Goal: Task Accomplishment & Management: Manage account settings

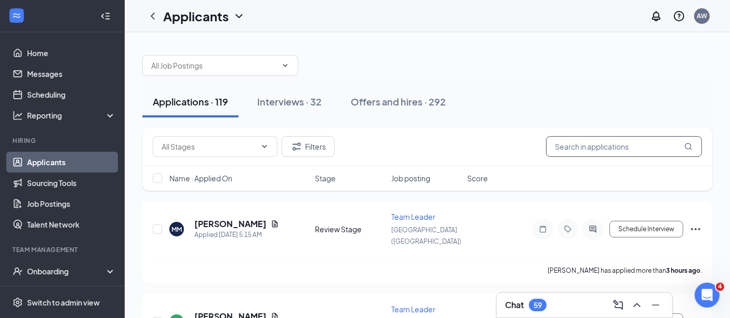
click at [605, 146] on input "text" at bounding box center [624, 146] width 156 height 21
type input "[PERSON_NAME]"
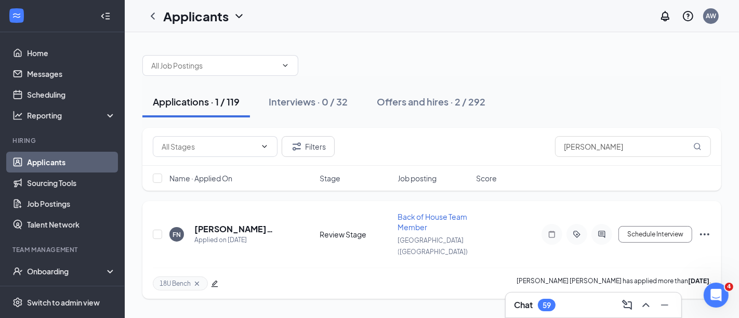
click at [341, 242] on div "[PERSON_NAME] [PERSON_NAME] Applied on [DATE] Review Stage Back of House Team M…" at bounding box center [432, 240] width 558 height 56
click at [47, 100] on link "Scheduling" at bounding box center [71, 94] width 89 height 21
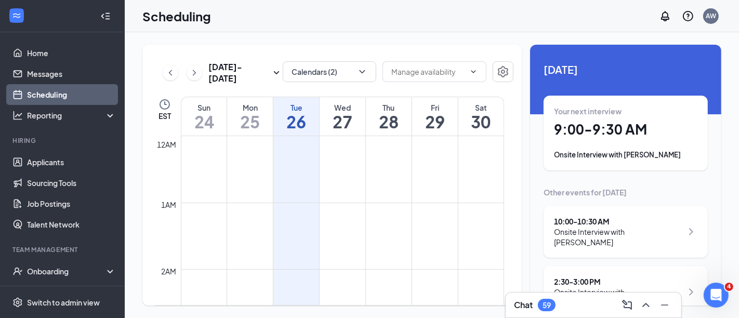
scroll to position [511, 0]
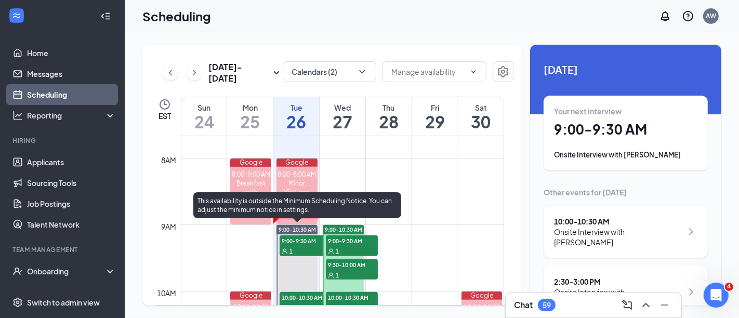
click at [296, 244] on span "9:00-9:30 AM" at bounding box center [306, 241] width 52 height 10
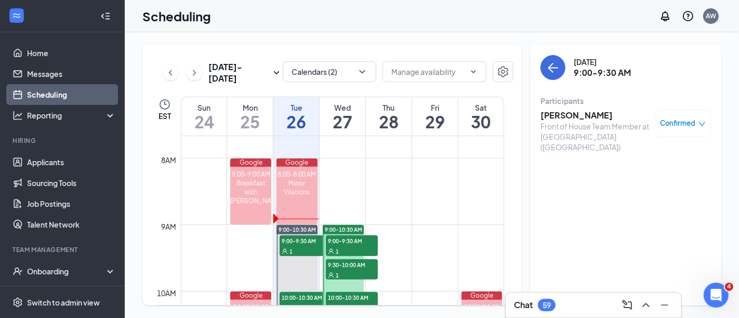
click at [561, 119] on h3 "[PERSON_NAME]" at bounding box center [595, 115] width 109 height 11
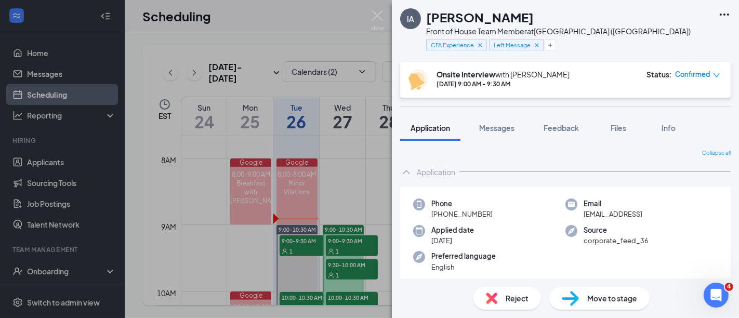
drag, startPoint x: 514, startPoint y: 16, endPoint x: 427, endPoint y: 20, distance: 86.4
click at [427, 20] on h1 "[PERSON_NAME]" at bounding box center [480, 17] width 108 height 18
copy h1 "[PERSON_NAME]"
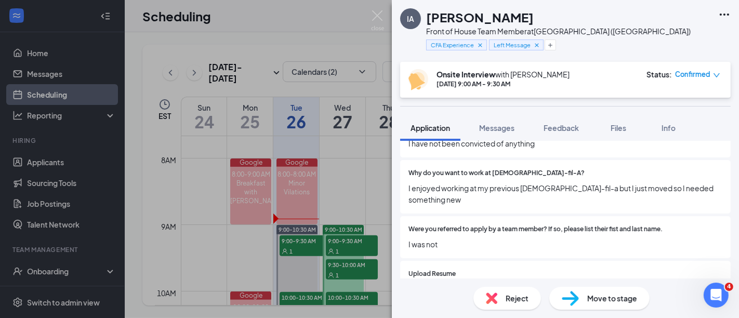
scroll to position [645, 0]
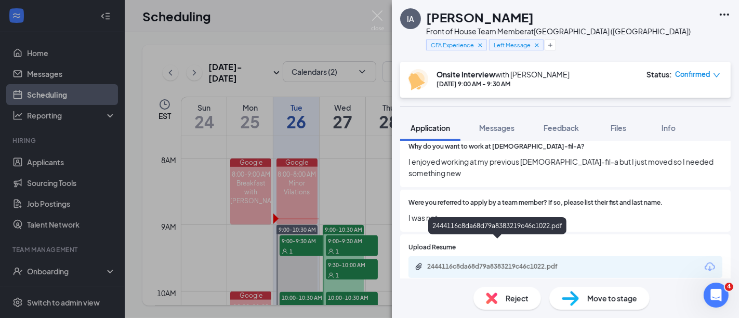
click at [515, 263] on div "2444116c8da68d79a8383219c46c1022.pdf" at bounding box center [500, 267] width 146 height 8
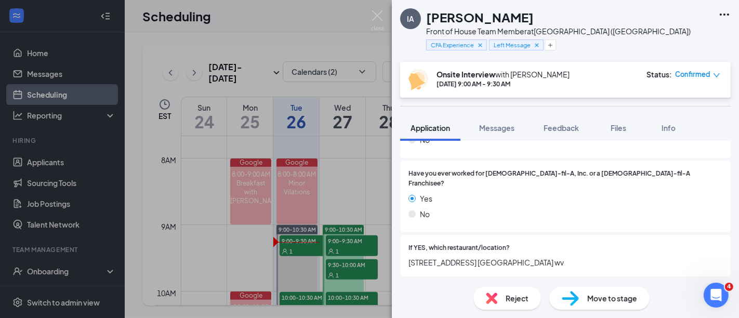
scroll to position [330, 0]
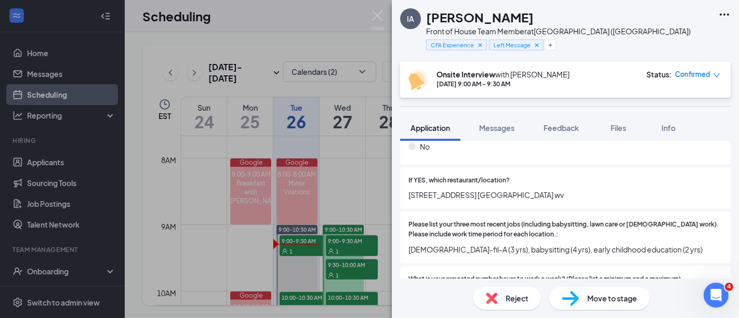
click at [451, 189] on span "[STREET_ADDRESS] [GEOGRAPHIC_DATA] wv" at bounding box center [566, 194] width 314 height 11
drag, startPoint x: 408, startPoint y: 182, endPoint x: 546, endPoint y: 190, distance: 138.5
click at [546, 190] on div "If YES, which restaurant/location? [STREET_ADDRESS] [GEOGRAPHIC_DATA] wv" at bounding box center [565, 188] width 331 height 42
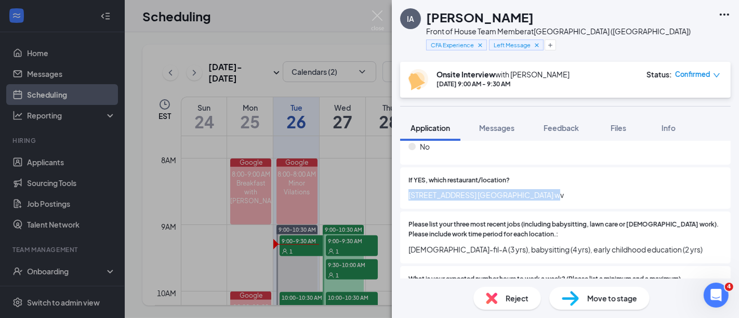
copy span "[STREET_ADDRESS] [GEOGRAPHIC_DATA] wv"
click at [373, 12] on img at bounding box center [377, 20] width 13 height 20
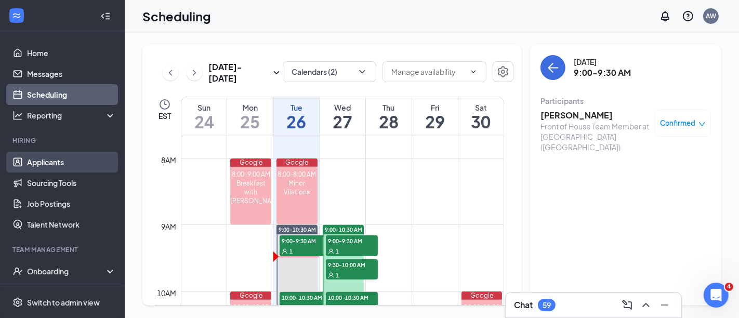
click at [66, 160] on link "Applicants" at bounding box center [71, 162] width 89 height 21
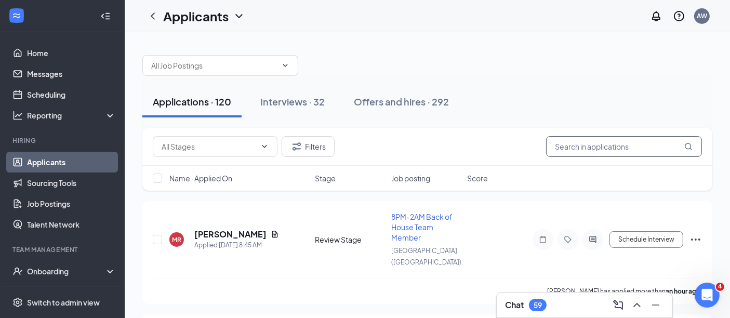
click at [623, 138] on input "text" at bounding box center [624, 146] width 156 height 21
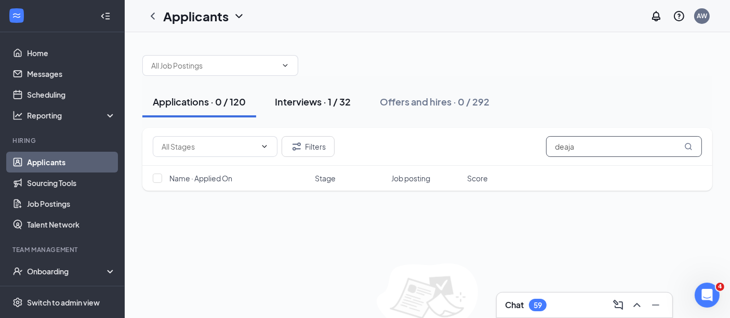
type input "deaja"
click at [317, 101] on div "Interviews · 1 / 32" at bounding box center [313, 101] width 76 height 13
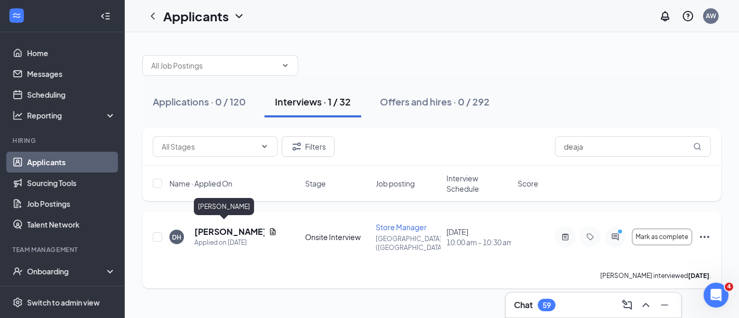
click at [205, 227] on h5 "[PERSON_NAME]" at bounding box center [229, 231] width 70 height 11
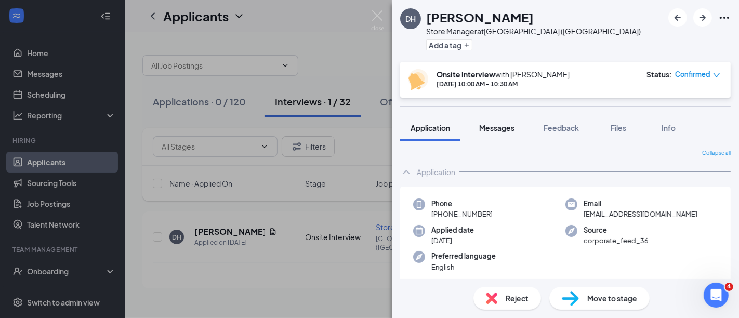
click at [490, 131] on span "Messages" at bounding box center [496, 127] width 35 height 9
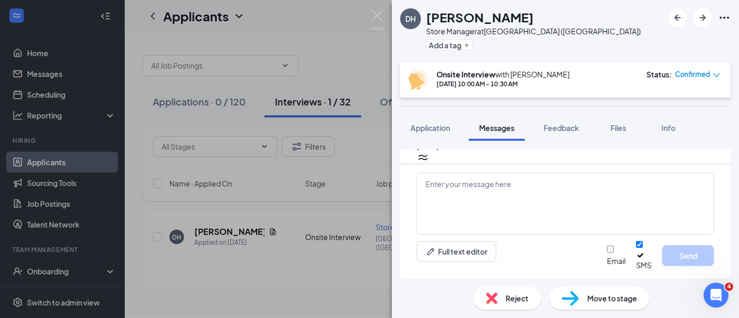
scroll to position [508, 0]
click at [510, 188] on textarea at bounding box center [565, 204] width 297 height 62
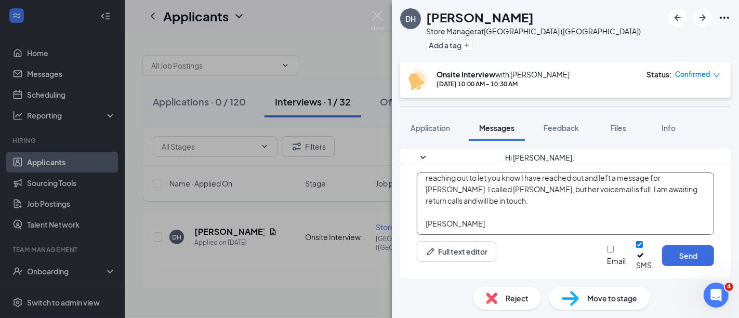
scroll to position [0, 0]
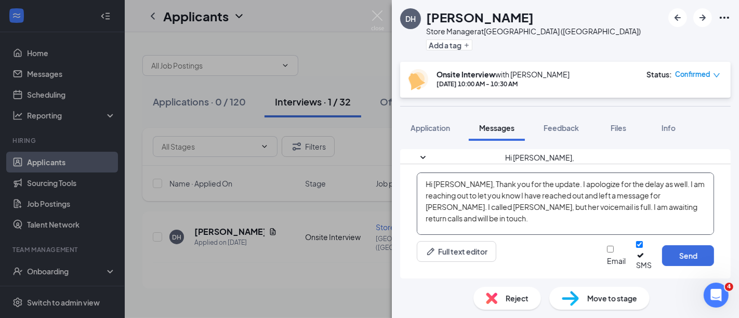
type textarea "Hi [PERSON_NAME], Thank you for the update. I apologize for the delay as well. …"
click at [690, 254] on button "Send" at bounding box center [688, 255] width 52 height 21
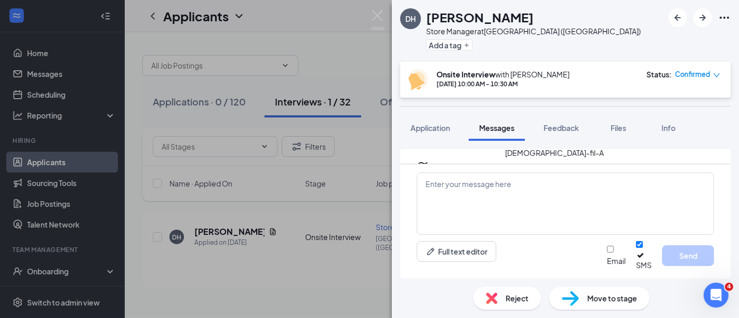
scroll to position [642, 0]
click at [377, 16] on img at bounding box center [377, 20] width 13 height 20
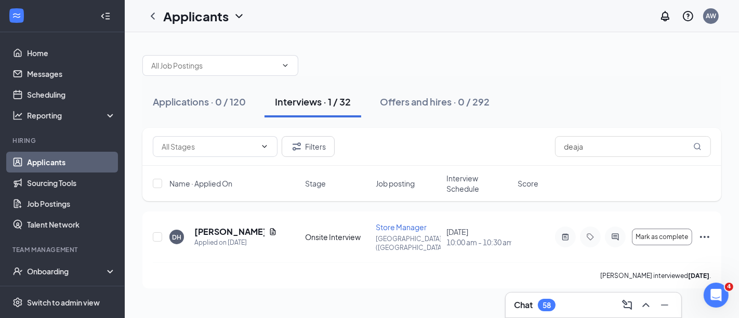
click at [41, 160] on link "Applicants" at bounding box center [71, 162] width 89 height 21
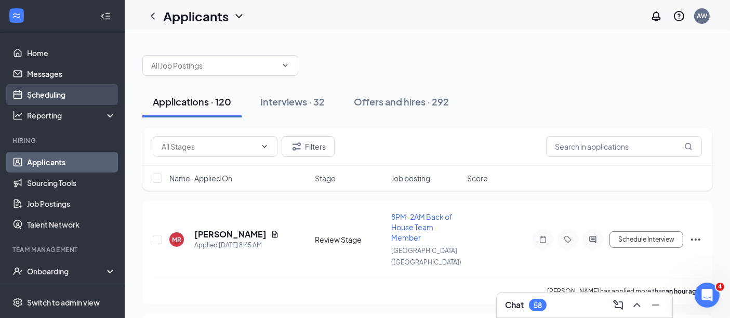
click at [79, 95] on link "Scheduling" at bounding box center [71, 94] width 89 height 21
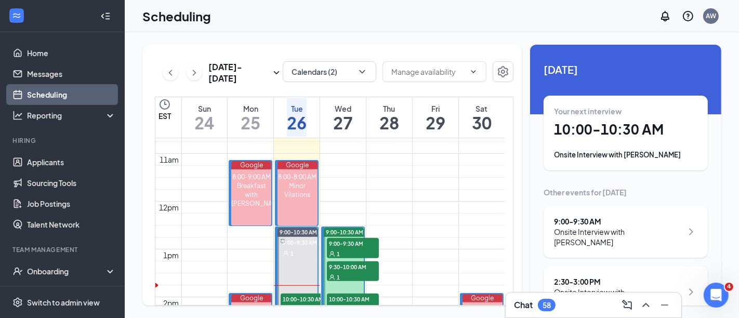
scroll to position [613, 0]
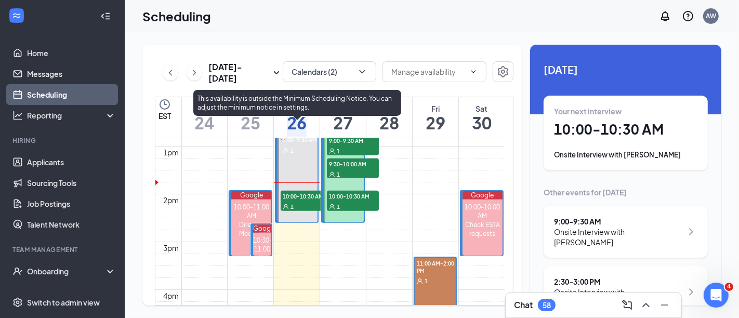
click at [303, 195] on span "10:00-10:30 AM" at bounding box center [307, 196] width 52 height 10
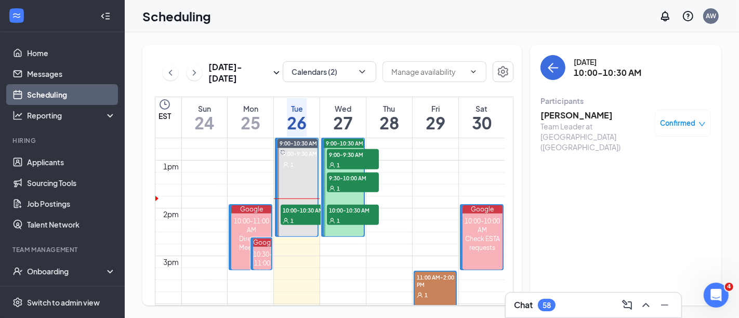
scroll to position [510, 0]
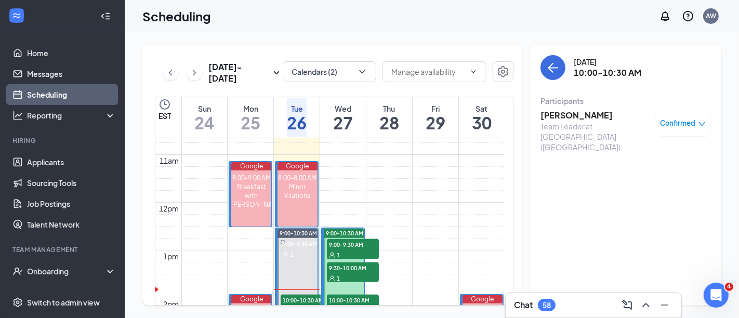
click at [151, 55] on div "[DATE] - [DATE] Calendars (2) EST Sun 24 Mon 25 Tue 26 Wed 27 Thu 28 Fri 29 Sat…" at bounding box center [332, 175] width 380 height 261
click at [151, 59] on div "[DATE] - [DATE] Calendars (2) EST Sun 24 Mon 25 Tue 26 Wed 27 Thu 28 Fri 29 Sat…" at bounding box center [332, 175] width 380 height 261
click at [207, 37] on div "[DATE] - [DATE] Calendars (2) EST Sun 24 Mon 25 Tue 26 Wed 27 Thu 28 Fri 29 Sat…" at bounding box center [432, 175] width 615 height 286
click at [297, 42] on div "[DATE] - [DATE] Calendars (2) EST Sun 24 Mon 25 Tue 26 Wed 27 Thu 28 Fri 29 Sat…" at bounding box center [432, 175] width 615 height 286
click at [206, 49] on div "[DATE] - [DATE] Calendars (2) EST Sun 24 Mon 25 Tue 26 Wed 27 Thu 28 Fri 29 Sat…" at bounding box center [332, 175] width 380 height 261
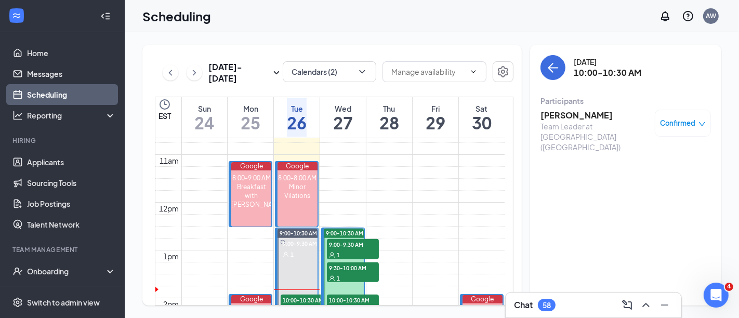
click at [245, 32] on div "Scheduling AW" at bounding box center [432, 16] width 615 height 32
click at [238, 51] on div "[DATE] - [DATE] Calendars (2) EST Sun 24 Mon 25 Tue 26 Wed 27 Thu 28 Fri 29 Sat…" at bounding box center [332, 175] width 380 height 261
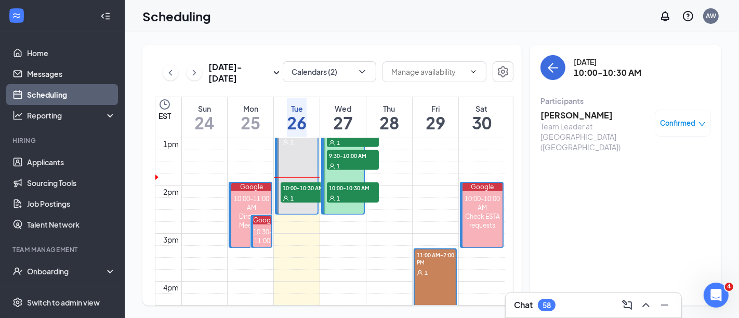
scroll to position [626, 0]
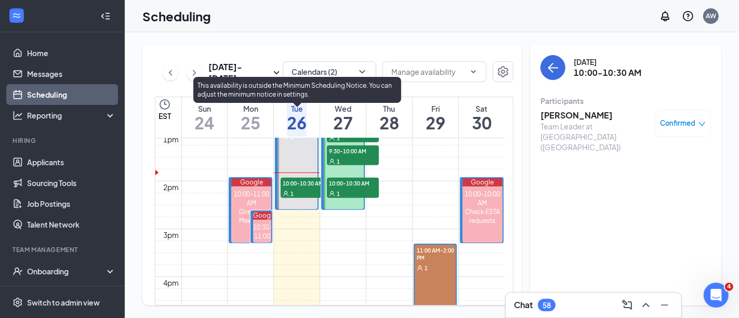
click at [309, 183] on span "10:00-10:30 AM" at bounding box center [307, 183] width 52 height 10
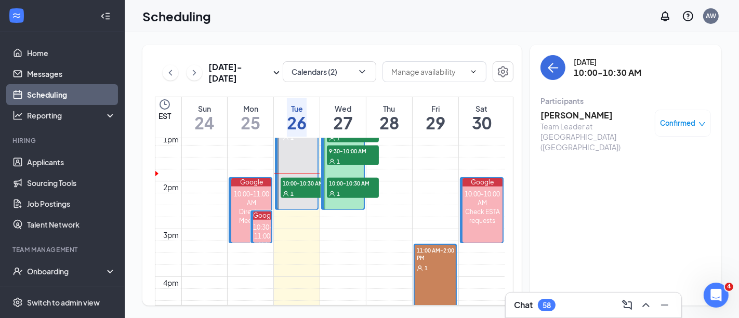
click at [562, 114] on h3 "[PERSON_NAME]" at bounding box center [595, 115] width 109 height 11
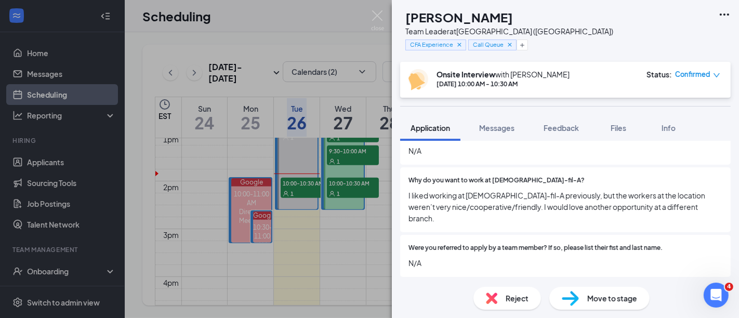
scroll to position [753, 0]
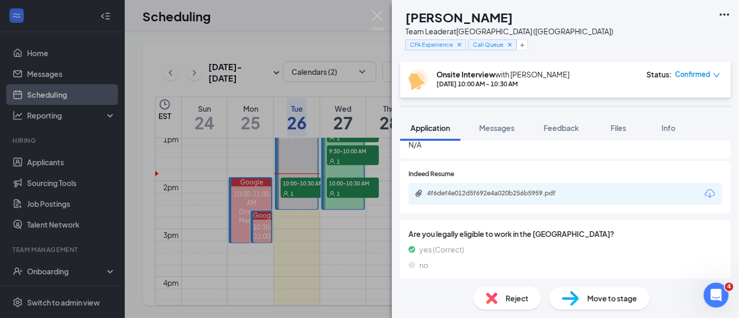
click at [529, 183] on div "4f6def4e012d5f692e4a020b256b5959.pdf" at bounding box center [566, 194] width 314 height 22
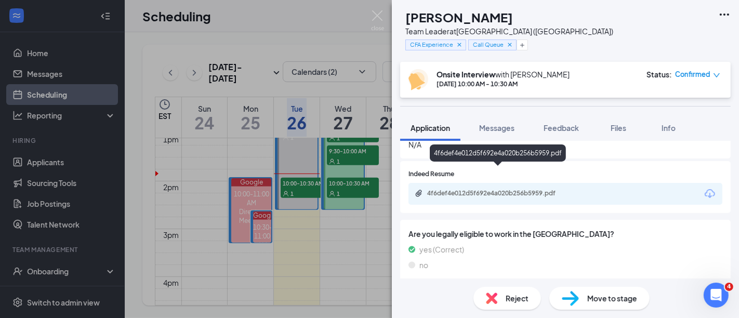
click at [518, 189] on div "4f6def4e012d5f692e4a020b256b5959.pdf" at bounding box center [500, 193] width 146 height 8
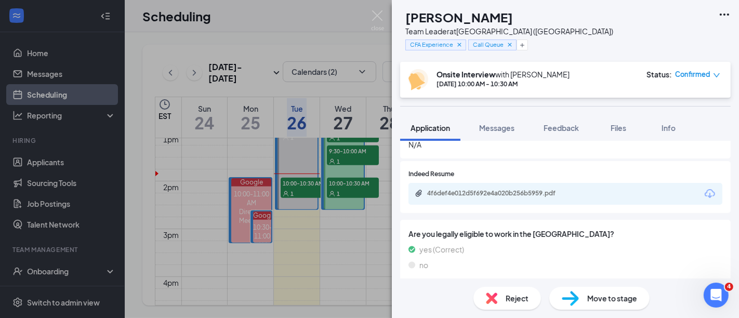
click at [400, 8] on div "KK" at bounding box center [400, 8] width 0 height 0
click at [301, 18] on div "KK [PERSON_NAME] Team Leader at [GEOGRAPHIC_DATA] ([GEOGRAPHIC_DATA]) CFA Exper…" at bounding box center [369, 159] width 739 height 318
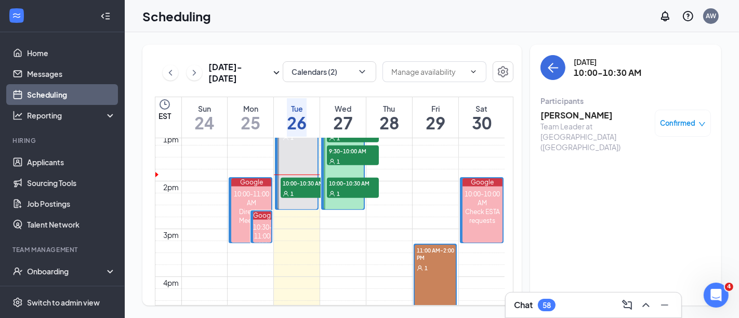
click at [313, 14] on div "Scheduling AW" at bounding box center [432, 16] width 615 height 32
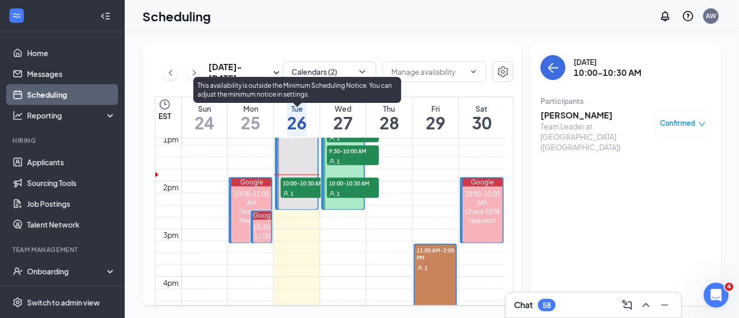
click at [295, 190] on div "1" at bounding box center [307, 193] width 52 height 10
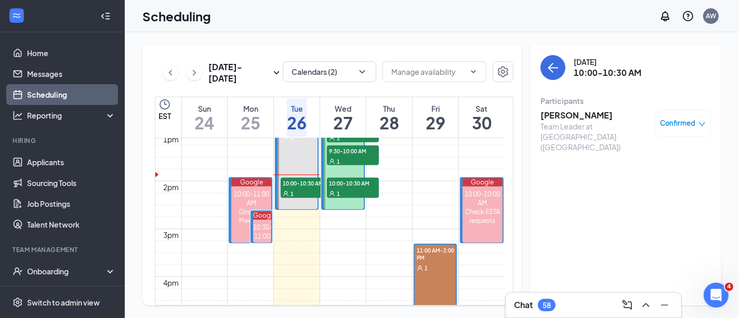
click at [569, 115] on h3 "[PERSON_NAME]" at bounding box center [595, 115] width 109 height 11
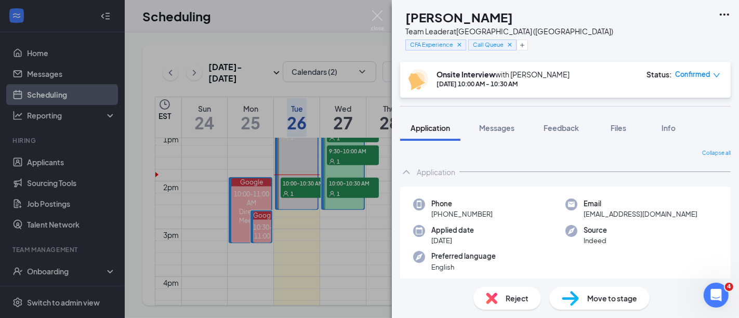
drag, startPoint x: 518, startPoint y: 16, endPoint x: 427, endPoint y: 16, distance: 91.0
click at [427, 16] on div "[PERSON_NAME]" at bounding box center [510, 17] width 208 height 18
copy h1 "[PERSON_NAME]"
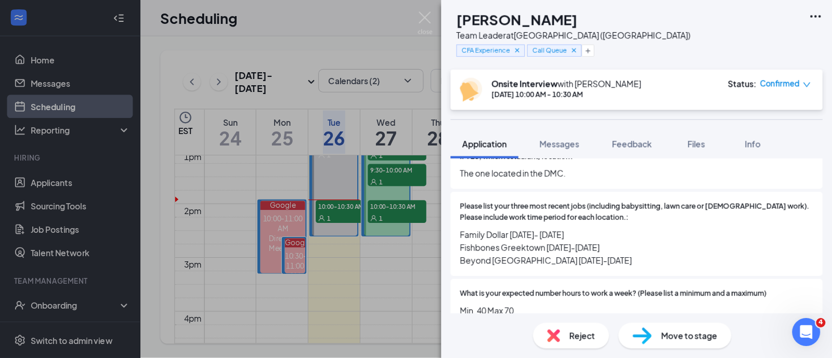
scroll to position [370, 0]
drag, startPoint x: 502, startPoint y: 223, endPoint x: 406, endPoint y: 200, distance: 98.2
click at [406, 200] on div "Please list your three most recent jobs (including babysitting, lawn care or [D…" at bounding box center [565, 208] width 331 height 75
copy span "Family Dollar [DATE]- [DATE] Fishbones Greektown [DATE]-[DATE] Beyond [GEOGRAPH…"
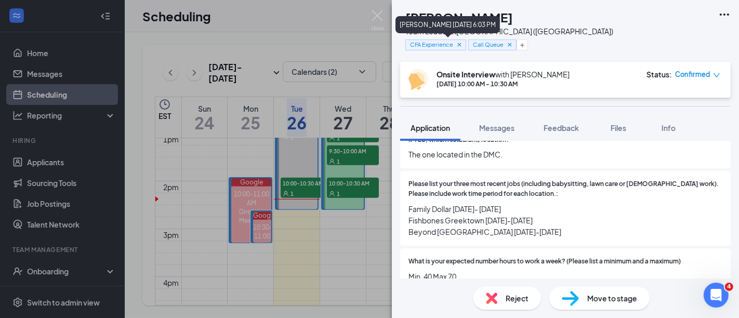
click at [463, 44] on icon "Cross" at bounding box center [459, 44] width 7 height 7
